Goal: Information Seeking & Learning: Learn about a topic

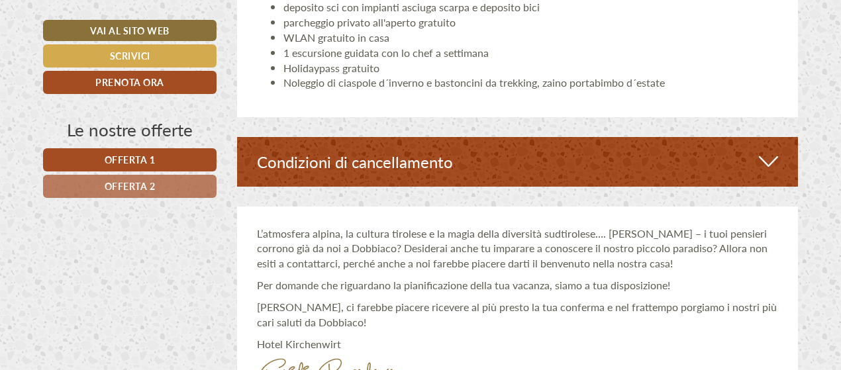
scroll to position [2515, 0]
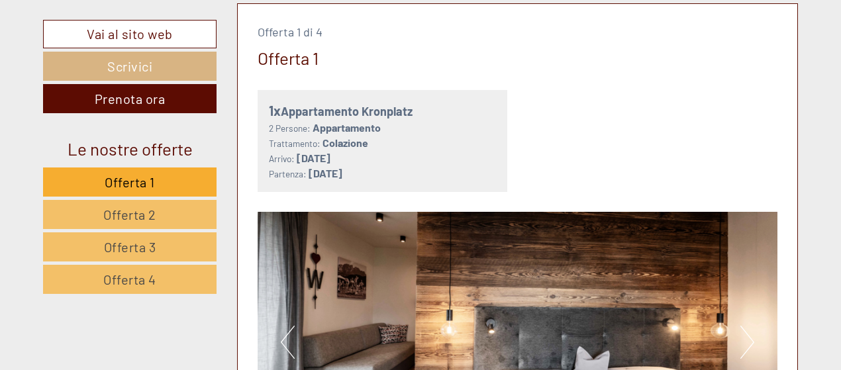
scroll to position [662, 0]
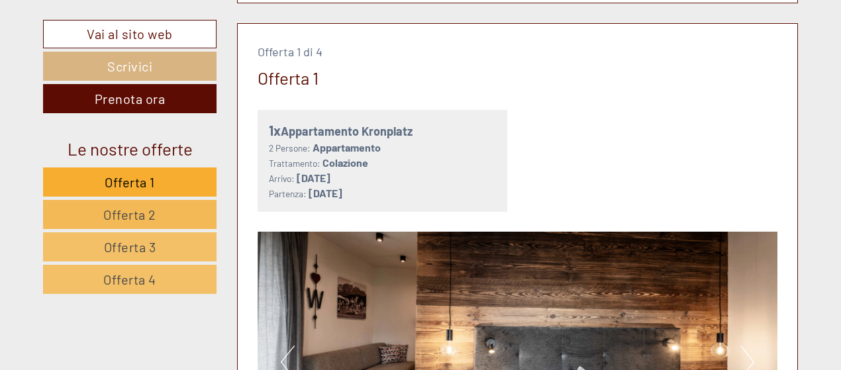
click at [127, 212] on span "Offerta 2" at bounding box center [129, 215] width 53 height 16
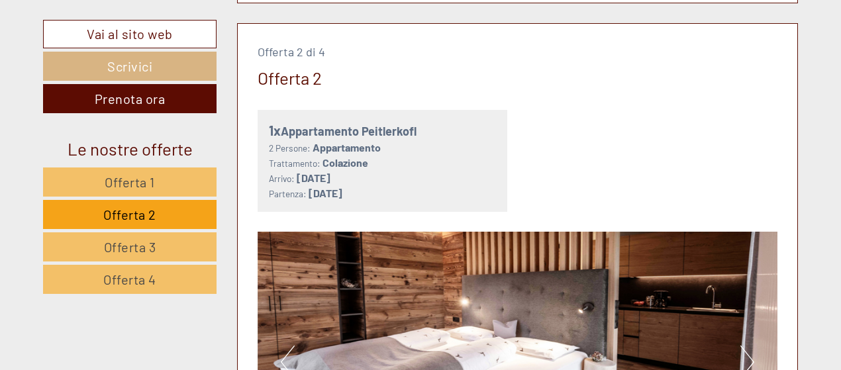
scroll to position [684, 0]
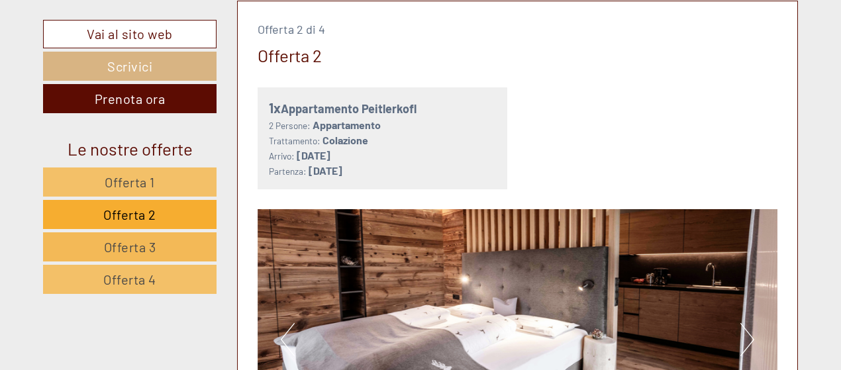
click at [134, 239] on span "Offerta 3" at bounding box center [130, 247] width 52 height 16
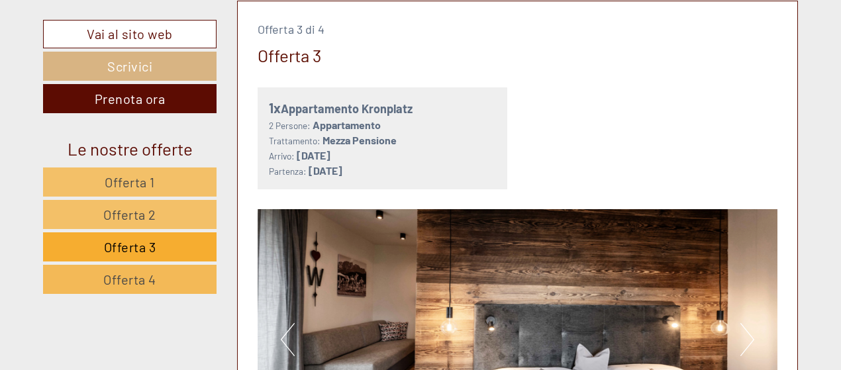
click at [159, 280] on link "Offerta 4" at bounding box center [129, 279] width 173 height 29
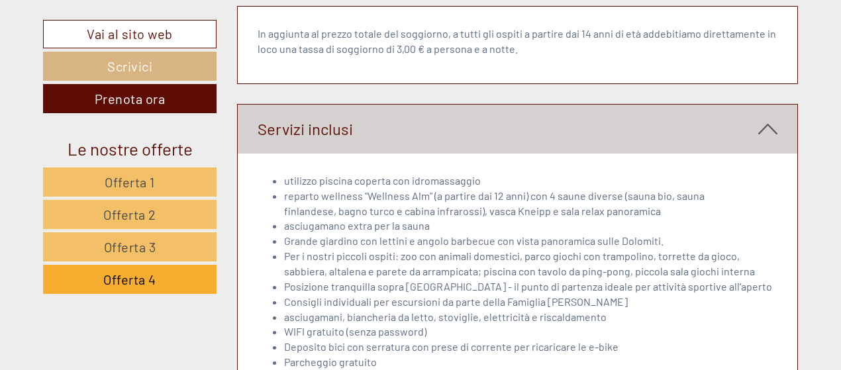
scroll to position [1677, 0]
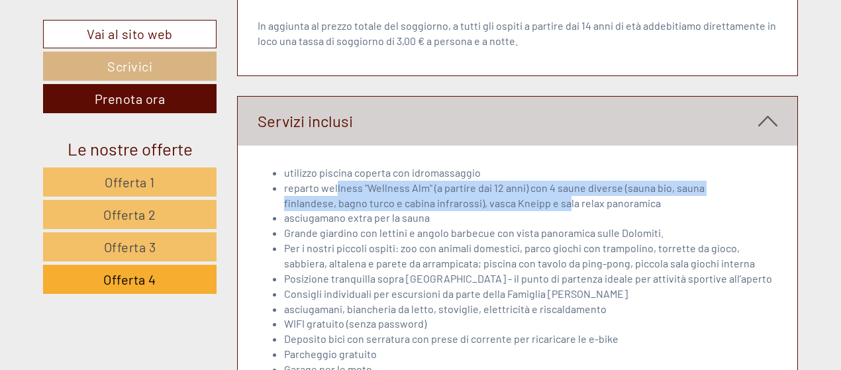
drag, startPoint x: 336, startPoint y: 185, endPoint x: 565, endPoint y: 204, distance: 229.1
click at [565, 204] on li "reparto wellness "Wellness Alm" (a partire dai 12 anni) con 4 saune diverse (sa…" at bounding box center [531, 196] width 494 height 30
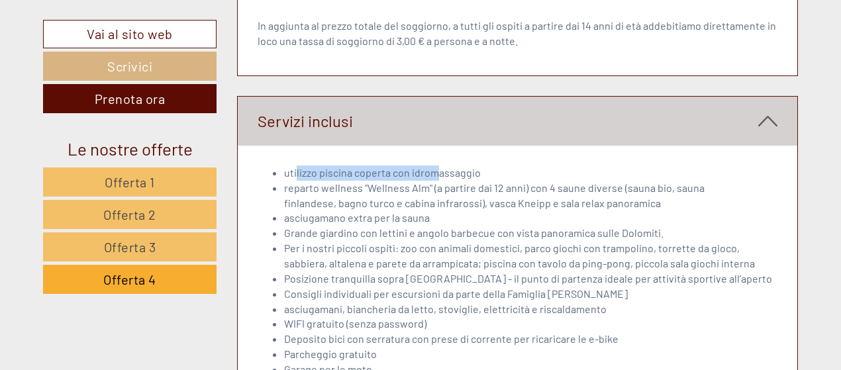
drag, startPoint x: 297, startPoint y: 167, endPoint x: 434, endPoint y: 167, distance: 137.0
click at [434, 167] on li "utilizzo piscina coperta con idromassaggio" at bounding box center [531, 172] width 494 height 15
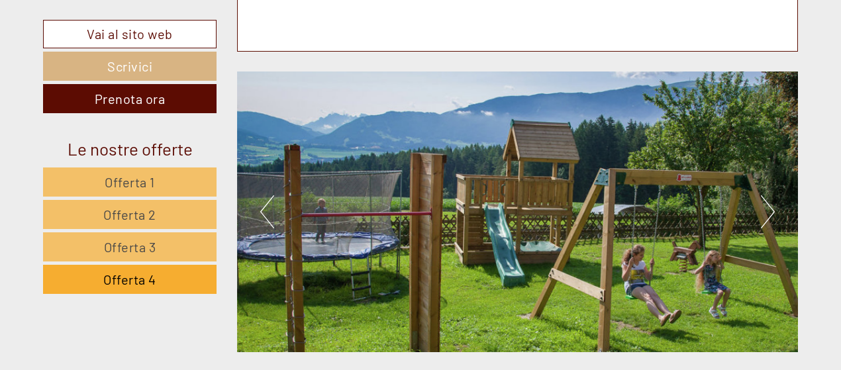
scroll to position [2670, 0]
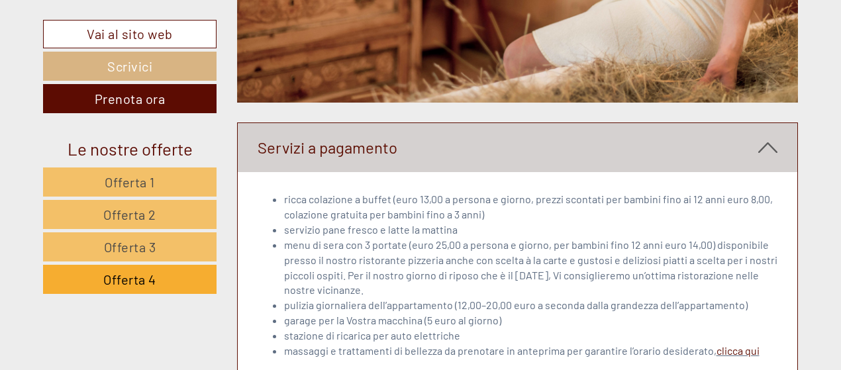
scroll to position [2869, 0]
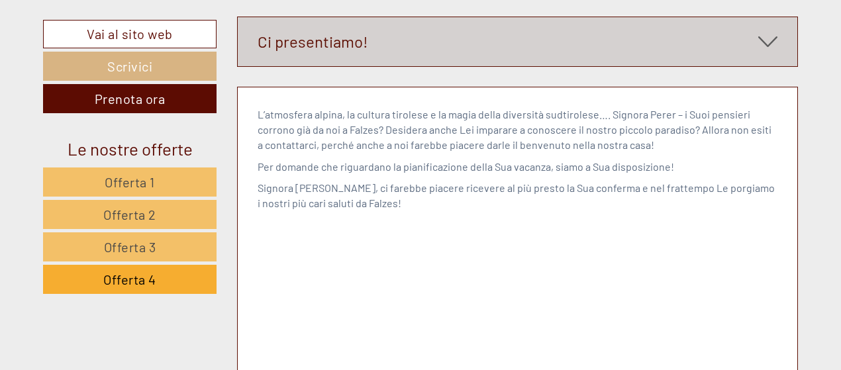
scroll to position [5310, 0]
